Goal: Task Accomplishment & Management: Complete application form

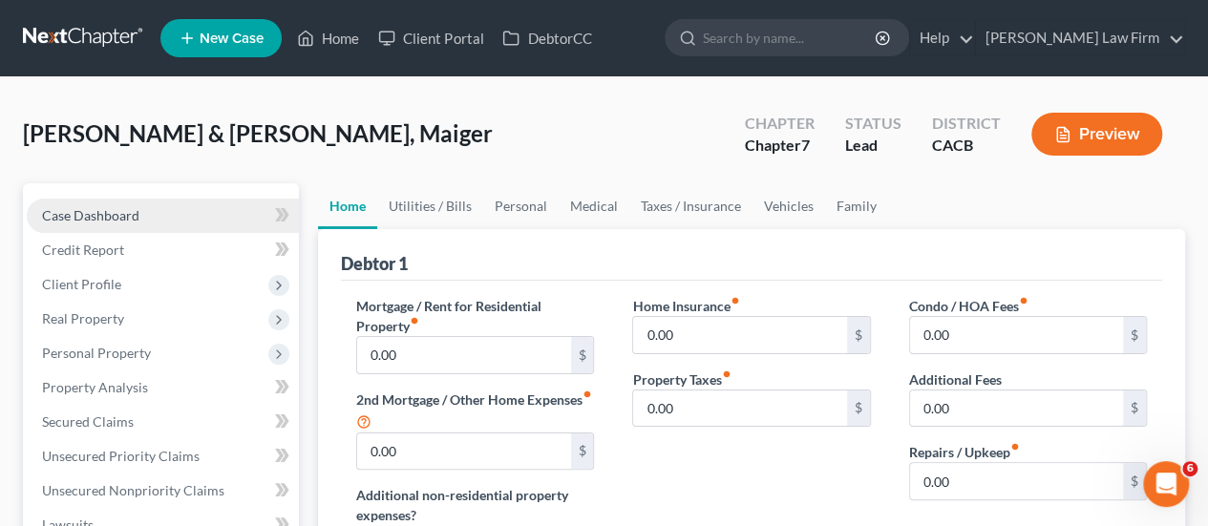
click at [75, 202] on link "Case Dashboard" at bounding box center [163, 216] width 272 height 34
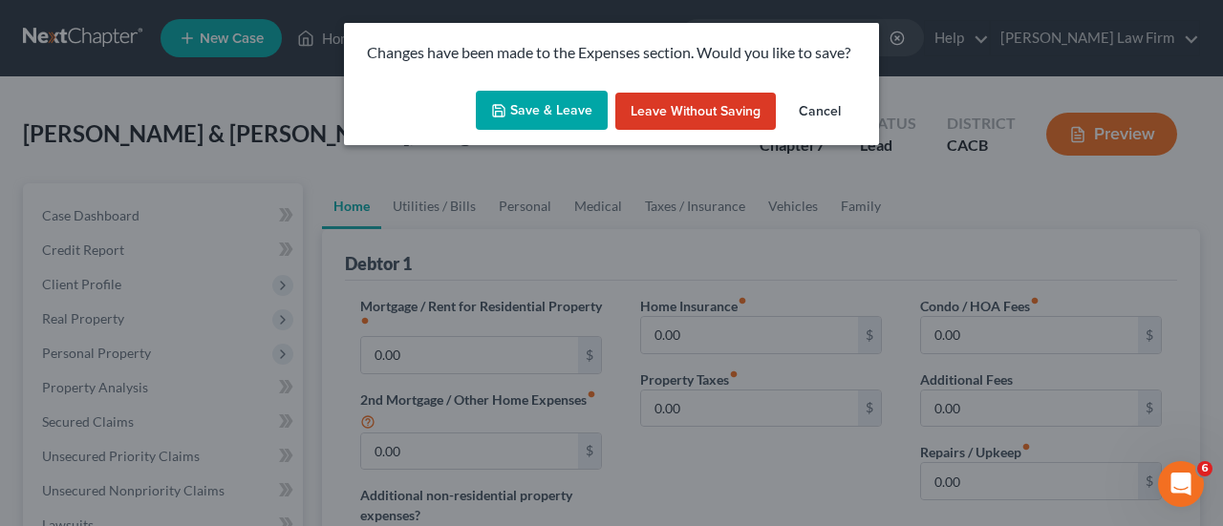
click at [501, 105] on icon "button" at bounding box center [498, 110] width 15 height 15
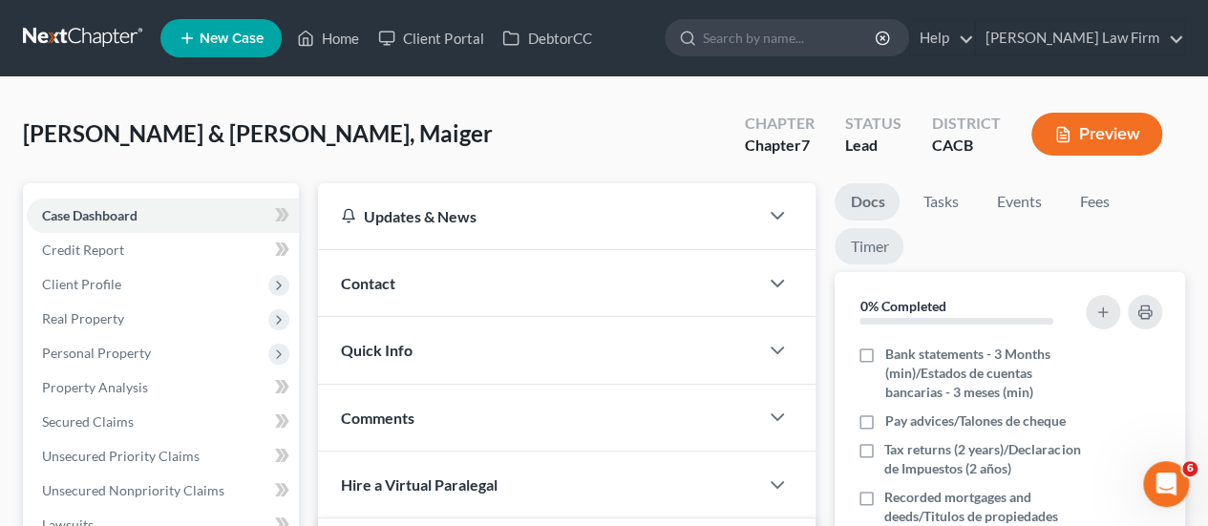
click at [859, 257] on link "Timer" at bounding box center [869, 246] width 69 height 37
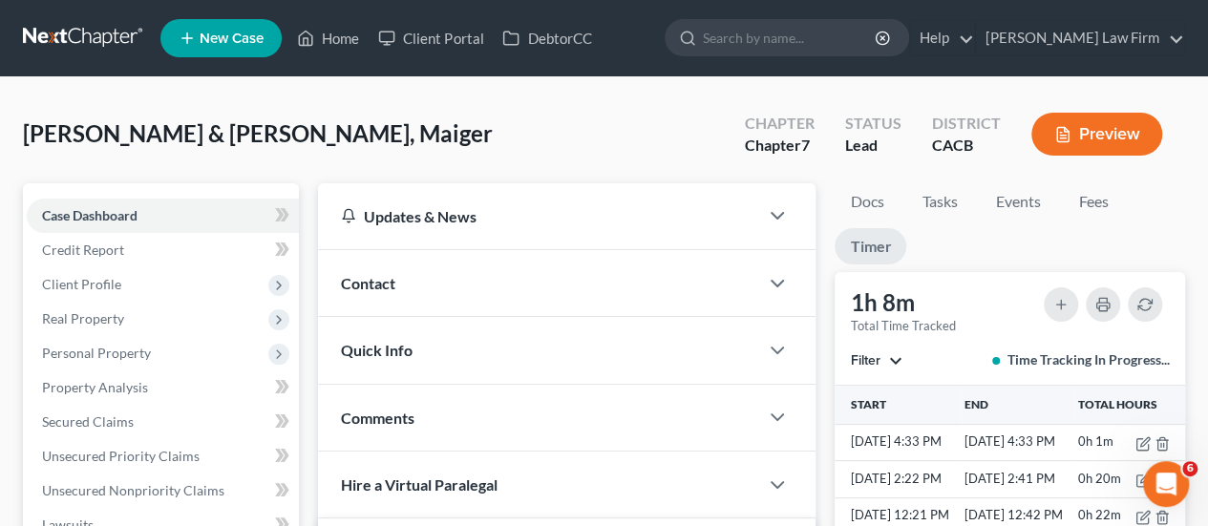
click at [73, 41] on link at bounding box center [84, 38] width 122 height 34
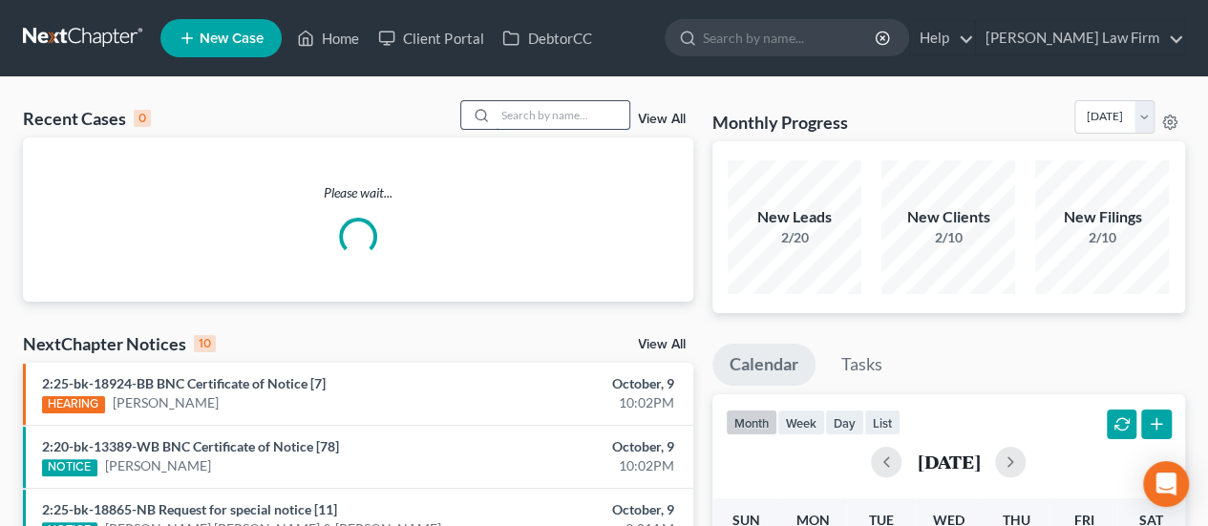
click at [582, 117] on input "search" at bounding box center [563, 115] width 134 height 28
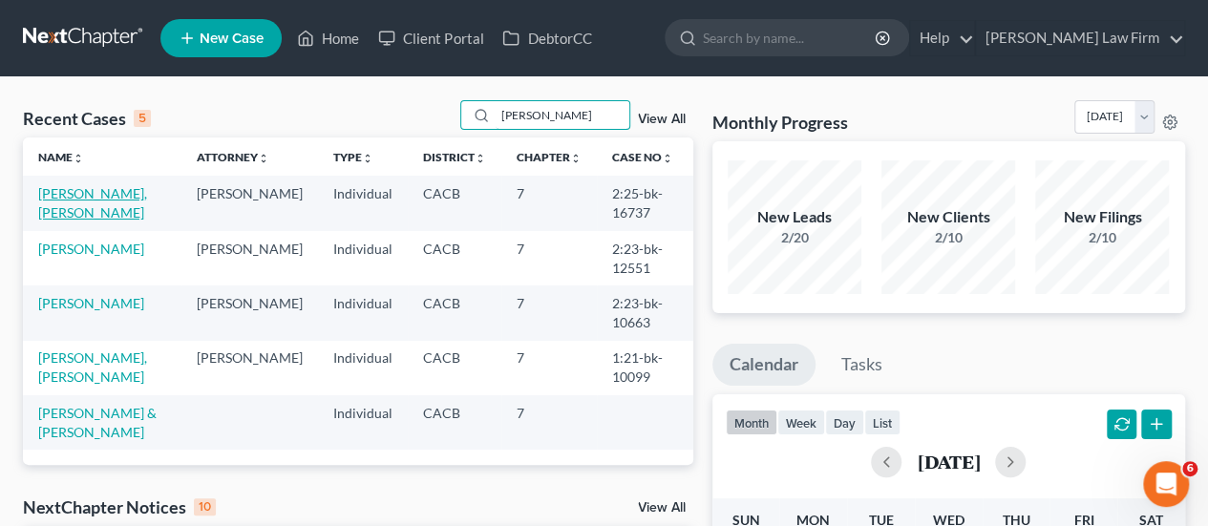
type input "[PERSON_NAME]"
click at [90, 190] on link "[PERSON_NAME], [PERSON_NAME]" at bounding box center [92, 202] width 109 height 35
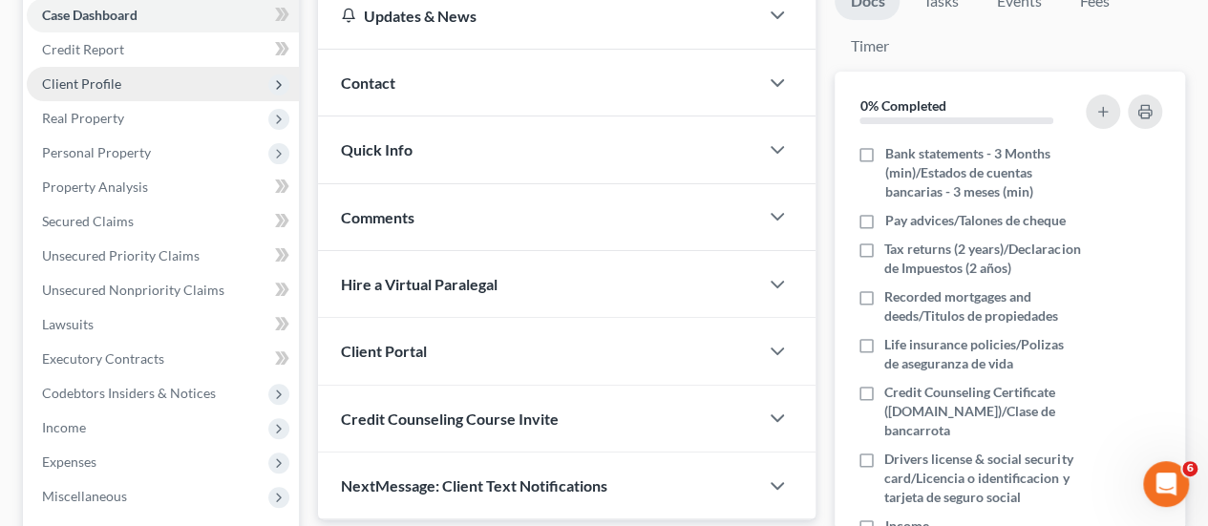
scroll to position [287, 0]
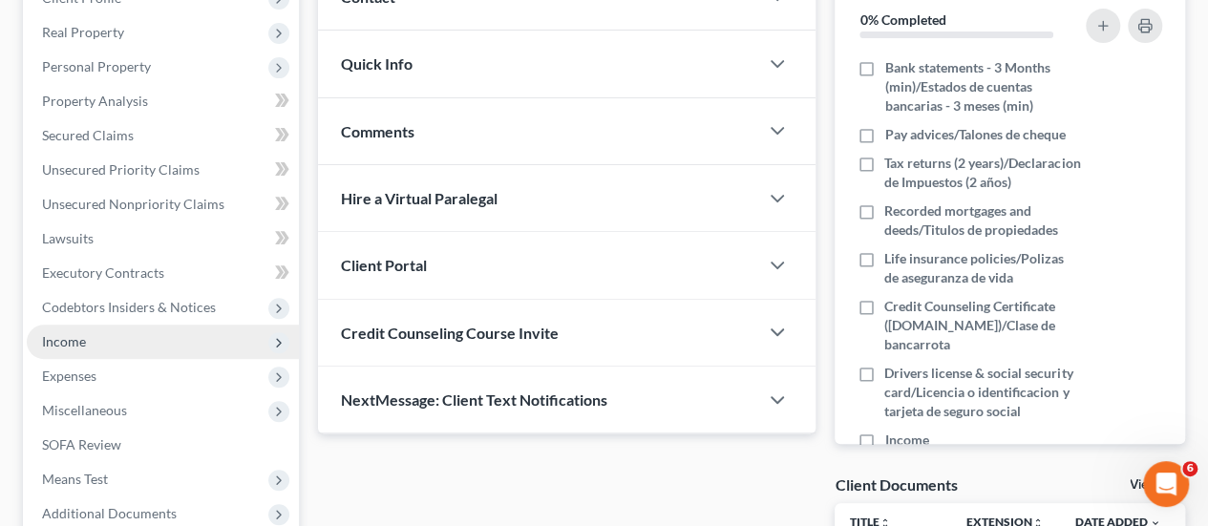
click at [83, 342] on span "Income" at bounding box center [64, 341] width 44 height 16
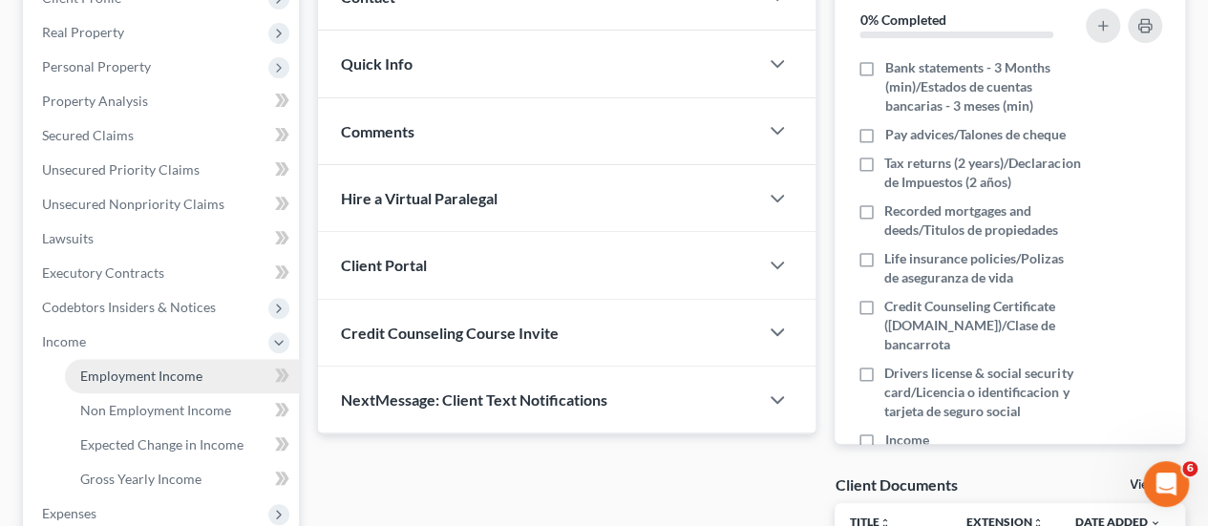
click at [142, 375] on span "Employment Income" at bounding box center [141, 376] width 122 height 16
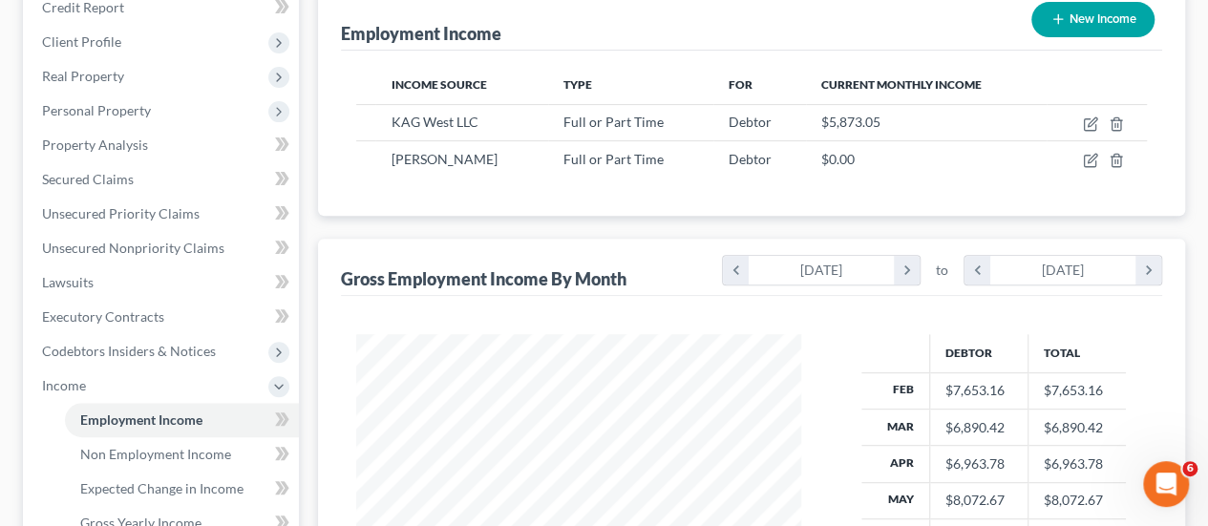
scroll to position [478, 0]
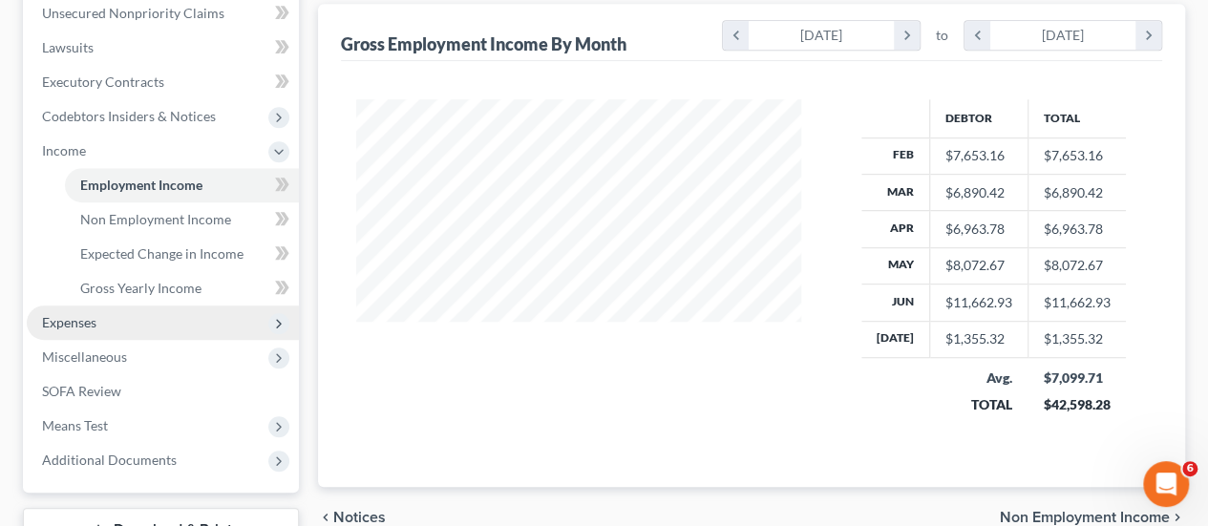
click at [132, 312] on span "Expenses" at bounding box center [163, 323] width 272 height 34
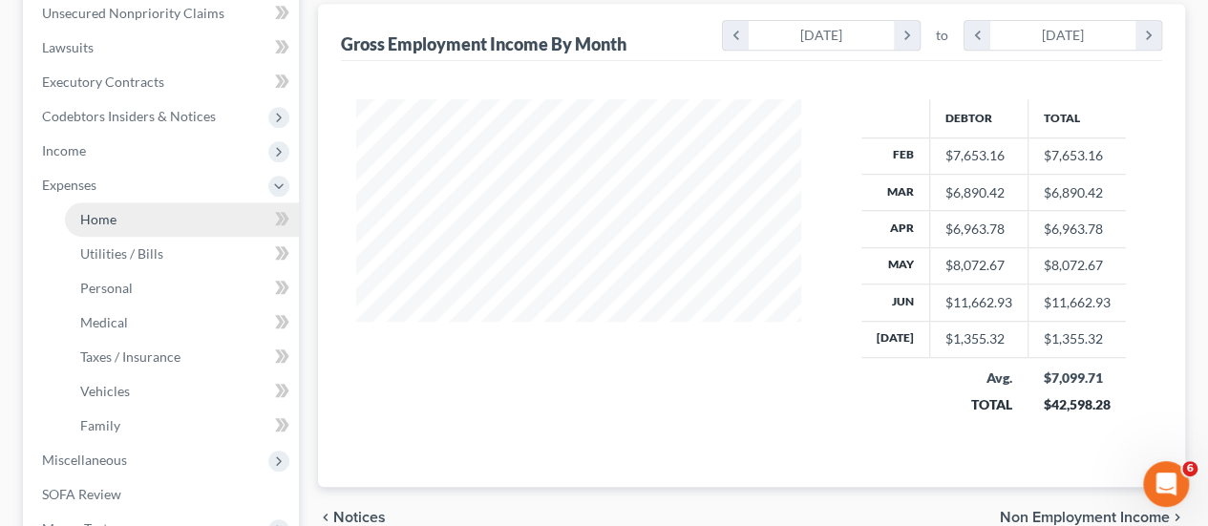
click at [125, 219] on link "Home" at bounding box center [182, 220] width 234 height 34
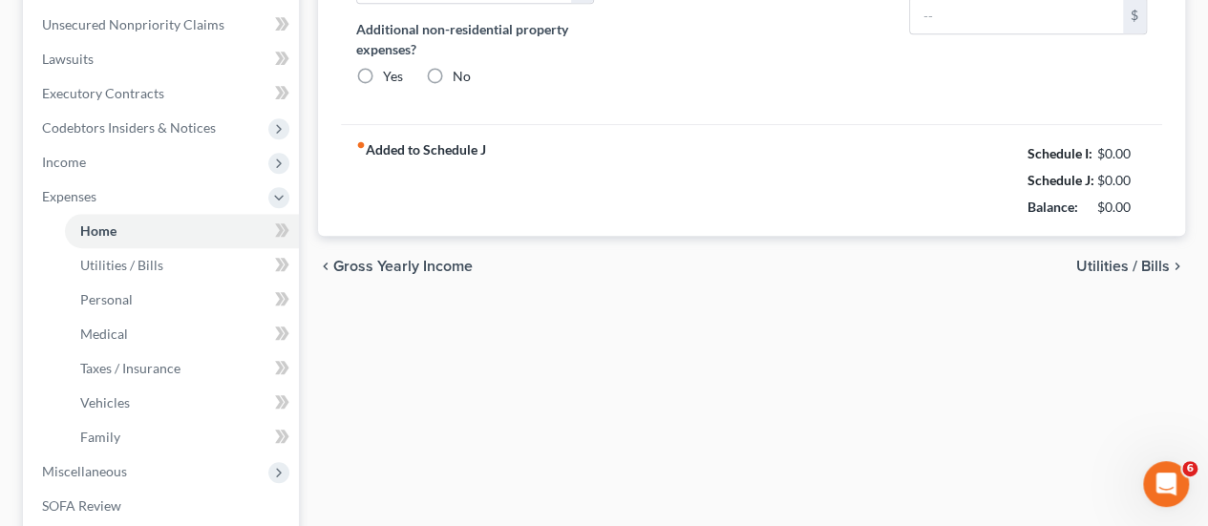
type input "1,600.00"
type input "0.00"
radio input "true"
type input "0.00"
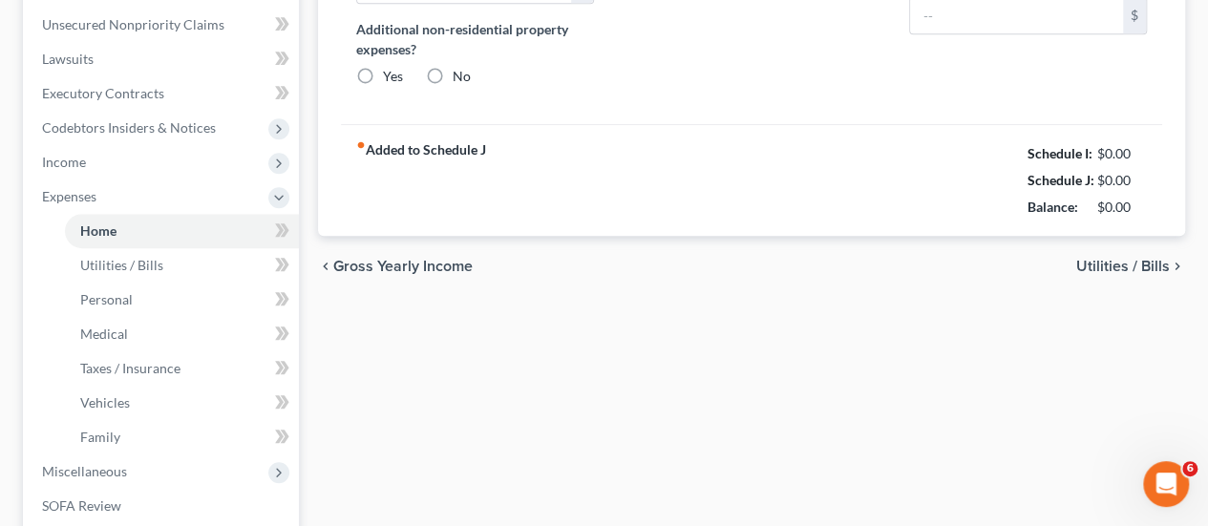
type input "0.00"
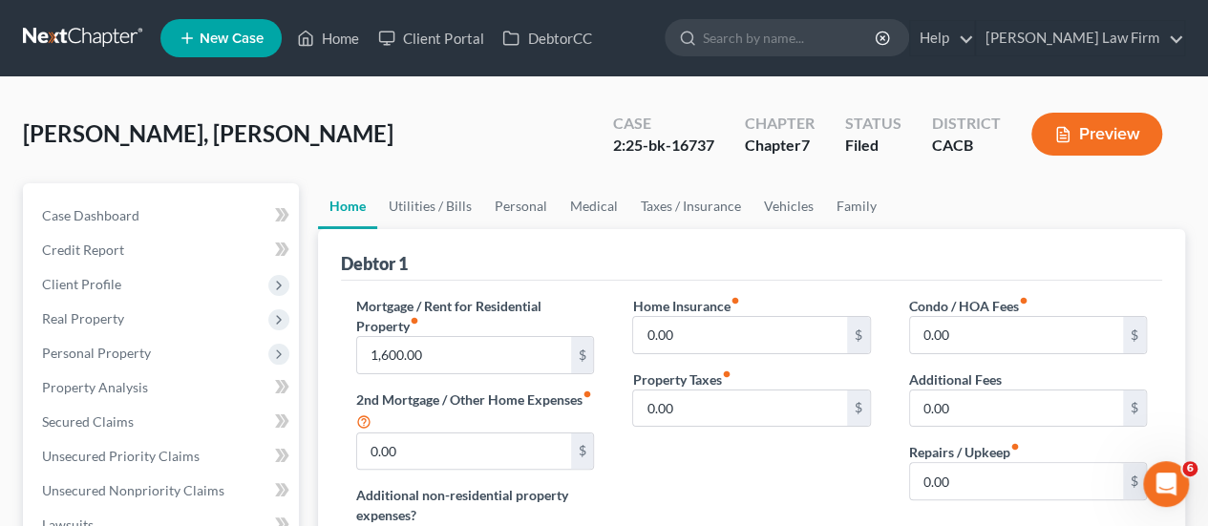
scroll to position [287, 0]
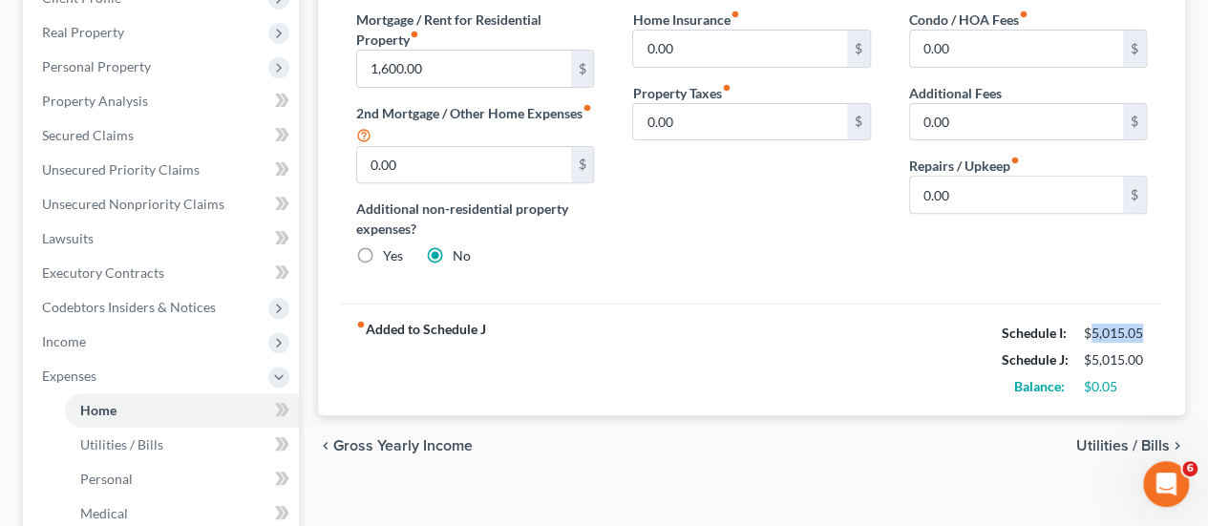
drag, startPoint x: 1143, startPoint y: 331, endPoint x: 1091, endPoint y: 341, distance: 53.6
click at [1091, 341] on div "Schedule I: $5,015.05" at bounding box center [1074, 333] width 164 height 27
copy div "5,015.05"
drag, startPoint x: 1142, startPoint y: 358, endPoint x: 1088, endPoint y: 373, distance: 56.6
click at [1089, 372] on div "Schedule I: $5,015.05 Schedule J: $5,015.00 Balance: $0.05" at bounding box center [1074, 360] width 145 height 80
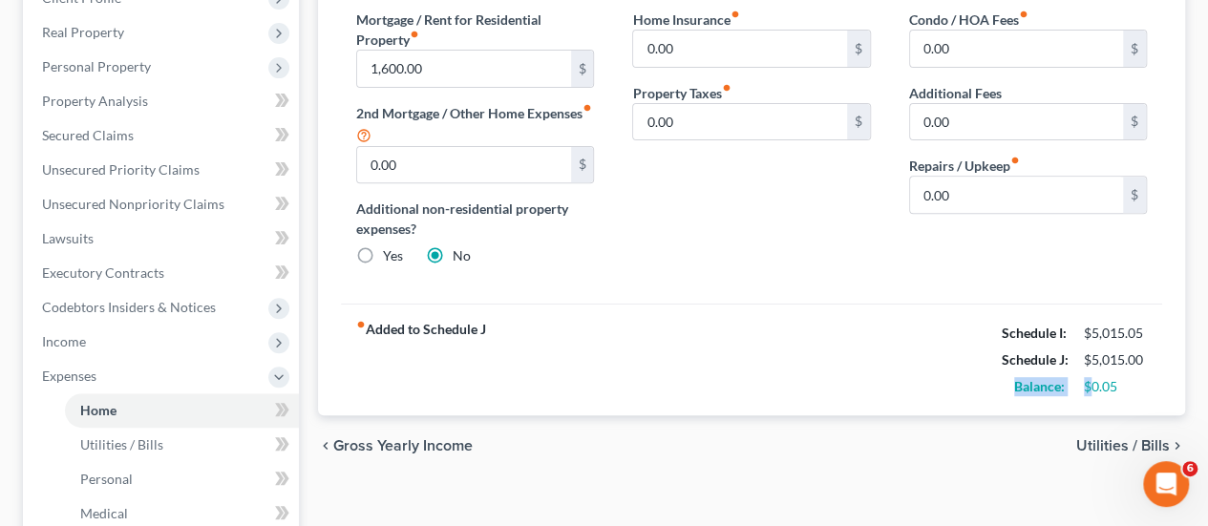
copy div "Balance: $"
click at [1131, 370] on div "Schedule I: $5,015.05 Schedule J: $5,015.00 Balance: $0.05" at bounding box center [1074, 360] width 145 height 80
click at [1119, 385] on div "$0.05" at bounding box center [1115, 386] width 63 height 19
drag, startPoint x: 1116, startPoint y: 391, endPoint x: 1088, endPoint y: 393, distance: 27.8
click at [1088, 393] on div "$0.05" at bounding box center [1115, 386] width 63 height 19
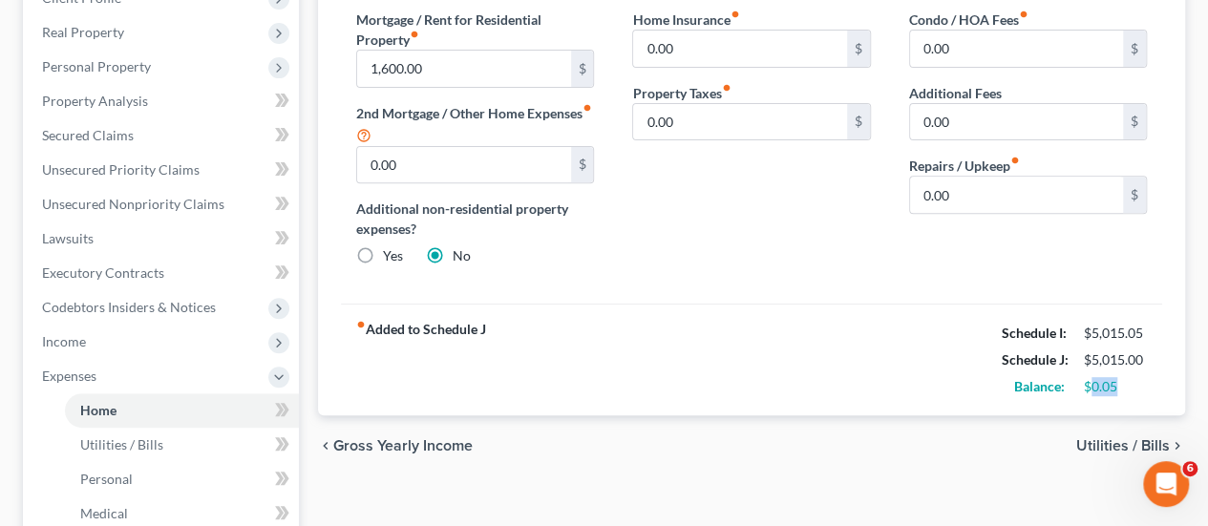
click at [1125, 386] on div "$0.05" at bounding box center [1115, 386] width 63 height 19
click at [1140, 362] on div "$5,015.00" at bounding box center [1115, 360] width 63 height 19
drag, startPoint x: 1146, startPoint y: 359, endPoint x: 1083, endPoint y: 364, distance: 63.2
click at [1084, 364] on div "$5,015.00" at bounding box center [1115, 360] width 63 height 19
copy div "$5,015.00"
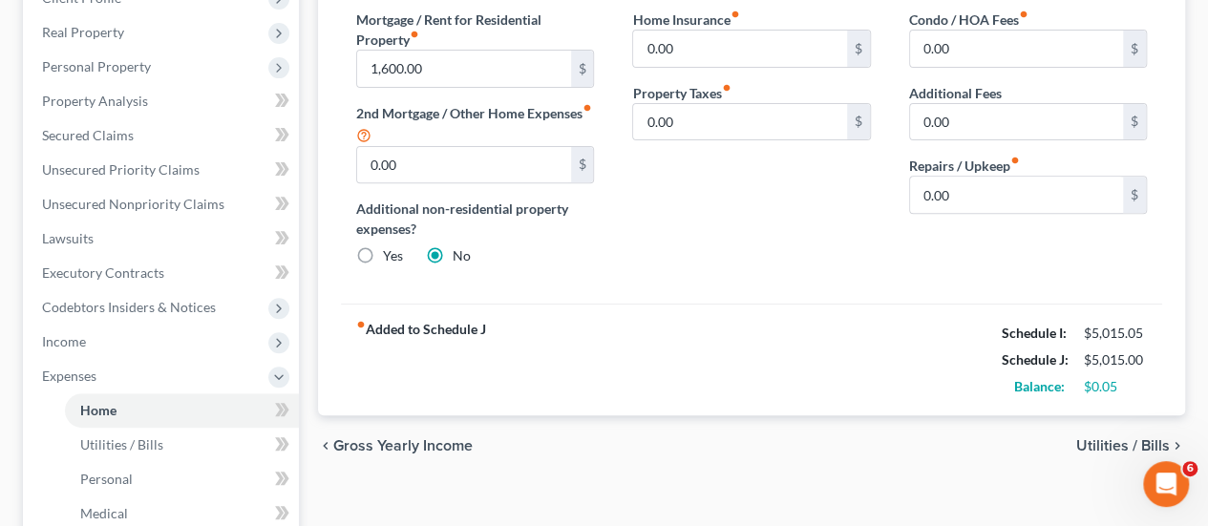
click at [1152, 379] on div "$0.05" at bounding box center [1116, 386] width 82 height 19
drag, startPoint x: 1137, startPoint y: 381, endPoint x: 1085, endPoint y: 385, distance: 51.7
click at [1085, 385] on div "$0.05" at bounding box center [1115, 386] width 63 height 19
copy div "$0.05"
